Goal: Task Accomplishment & Management: Manage account settings

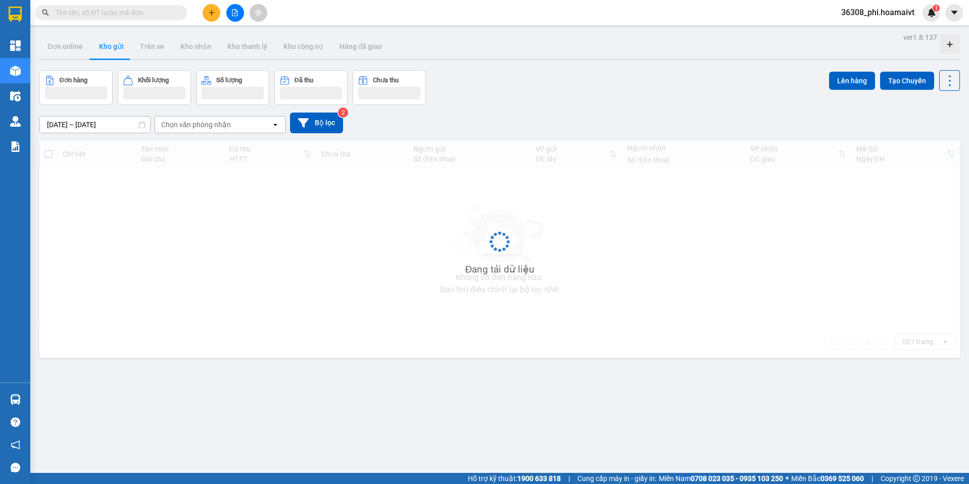
click at [130, 16] on input "text" at bounding box center [115, 12] width 119 height 11
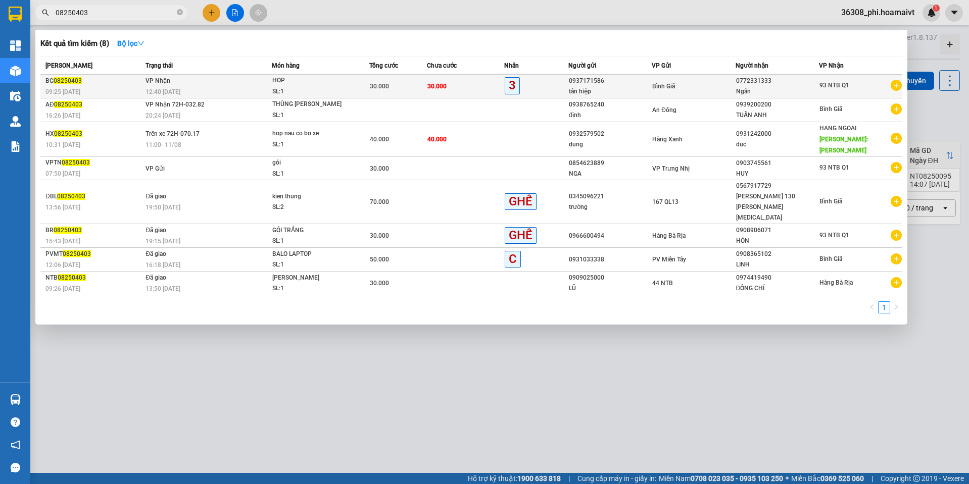
type input "08250403"
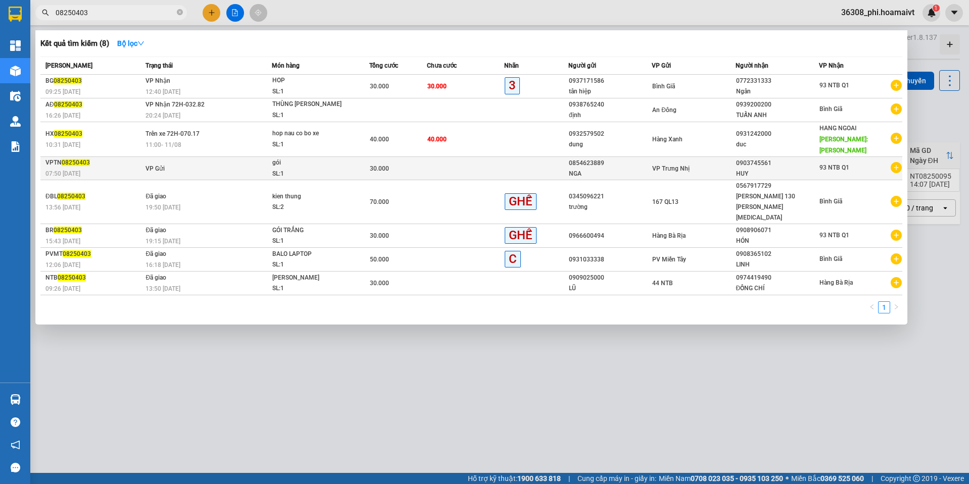
click at [114, 158] on div "VPTN 08250403" at bounding box center [93, 163] width 97 height 11
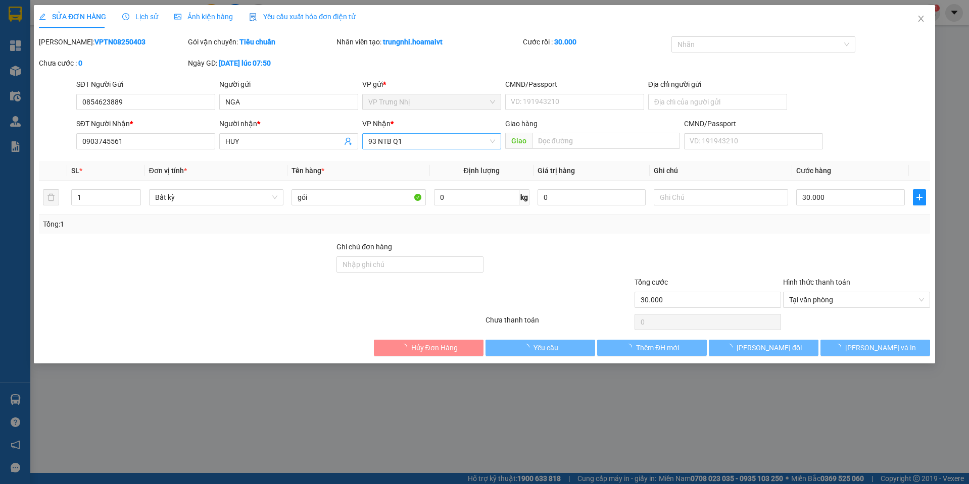
type input "0854623889"
type input "NGA"
type input "0903745561"
type input "HUY"
type input "30.000"
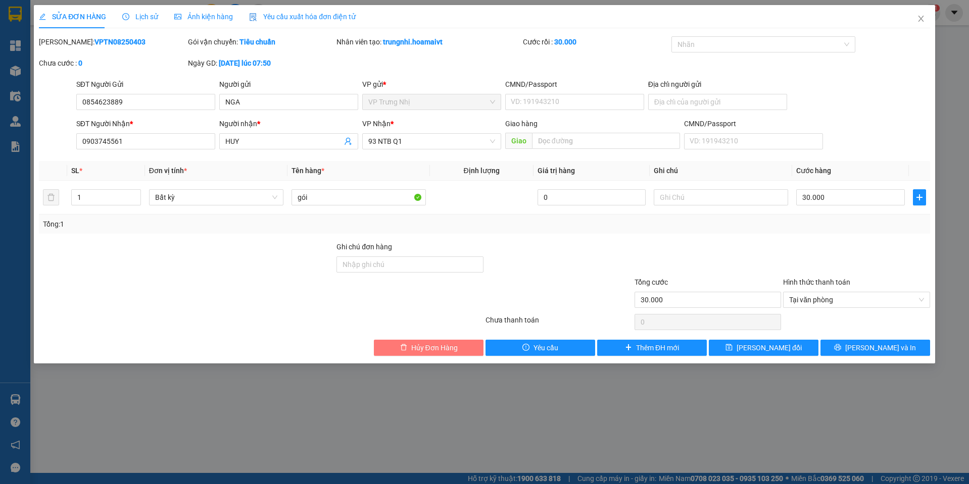
click at [444, 343] on button "Hủy Đơn Hàng" at bounding box center [429, 348] width 110 height 16
click at [444, 343] on span "Hủy Đơn Hàng" at bounding box center [434, 347] width 46 height 11
click at [437, 358] on div "SỬA ĐƠN HÀNG Lịch sử Ảnh kiện hàng Yêu cầu xuất hóa đơn điện tử Total Paid Fee …" at bounding box center [484, 184] width 901 height 359
click at [444, 353] on button "Hủy Đơn Hàng" at bounding box center [429, 348] width 110 height 16
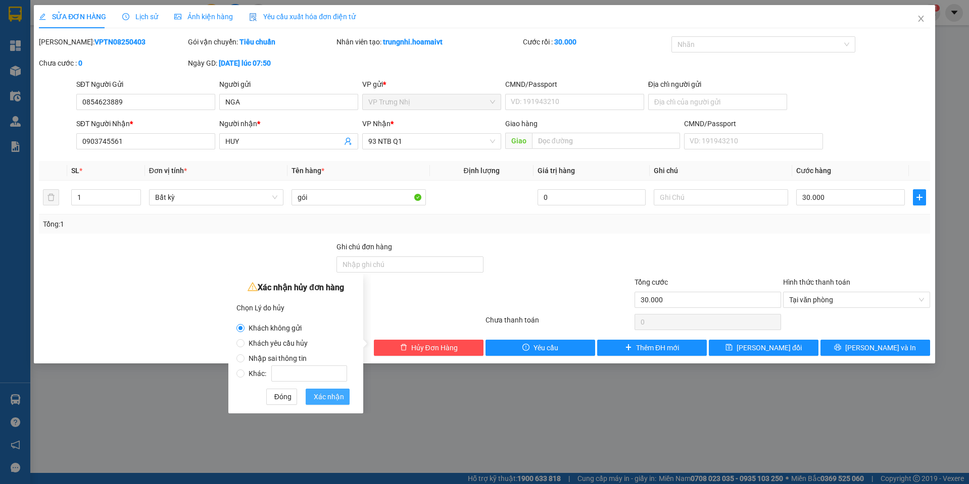
click at [326, 401] on span "Xác nhận" at bounding box center [329, 396] width 30 height 11
